Goal: Task Accomplishment & Management: Complete application form

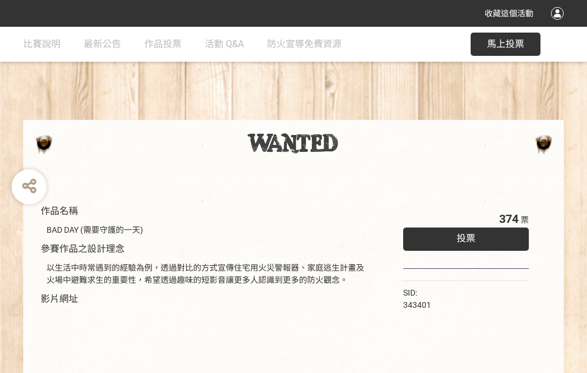
click at [559, 24] on div "收藏這個活動" at bounding box center [293, 13] width 587 height 27
click at [363, 115] on div "作品名稱 BAD DAY (需要守護的一天) 參賽作品之設計理念 以生活中時常遇到的經驗為例，透過對比的方式宣傳住宅用火災警報器、家庭逃生計畫及火場中避難求生…" at bounding box center [293, 271] width 587 height 489
click at [463, 235] on span "投票" at bounding box center [465, 238] width 19 height 11
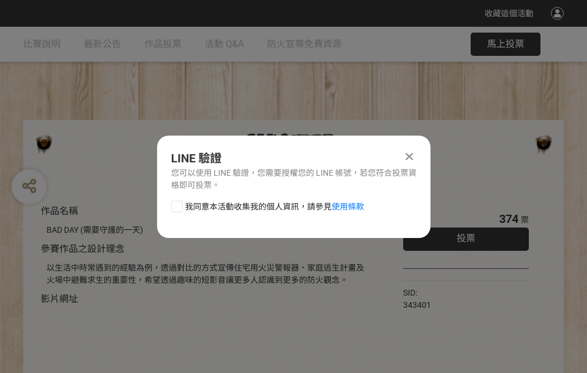
click at [176, 204] on div at bounding box center [177, 207] width 12 height 12
checkbox input "true"
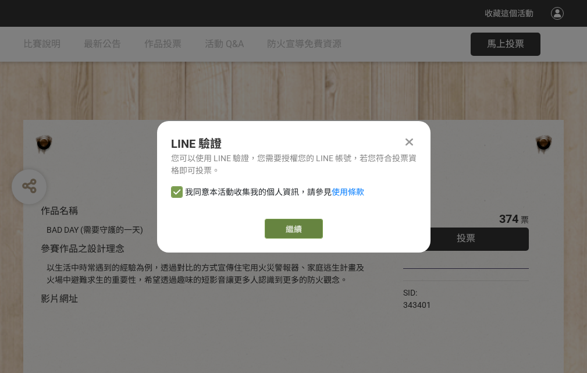
click at [292, 228] on link "繼續" at bounding box center [294, 229] width 58 height 20
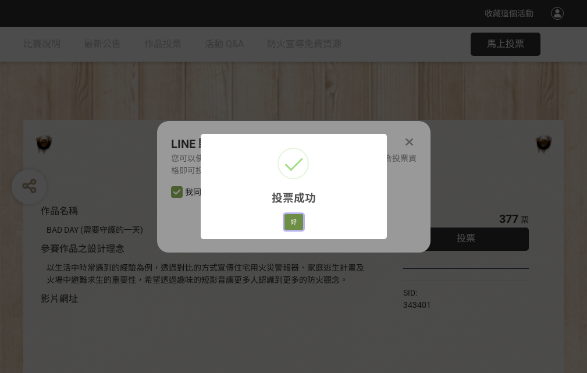
click at [290, 220] on button "好" at bounding box center [293, 222] width 19 height 16
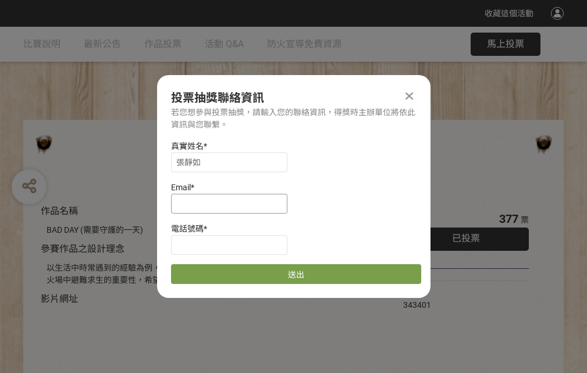
click at [233, 203] on input at bounding box center [229, 204] width 116 height 20
type input "[EMAIL_ADDRESS][DOMAIN_NAME]"
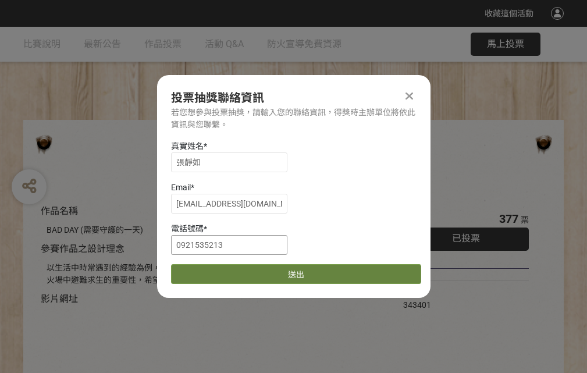
type input "0921535213"
click at [204, 270] on button "送出" at bounding box center [296, 274] width 250 height 20
